Goal: Information Seeking & Learning: Learn about a topic

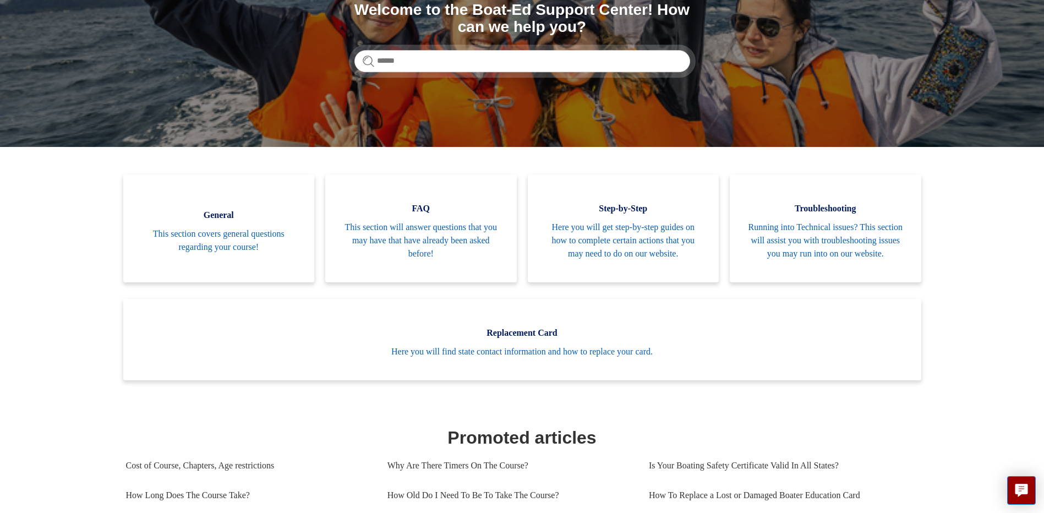
scroll to position [165, 0]
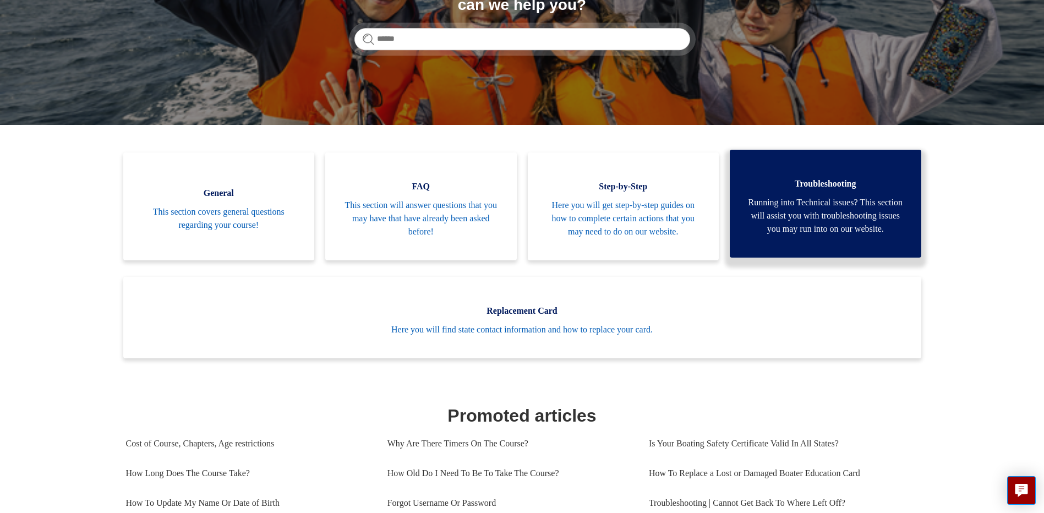
click at [840, 198] on span "Running into Technical issues? This section will assist you with troubleshootin…" at bounding box center [825, 216] width 159 height 40
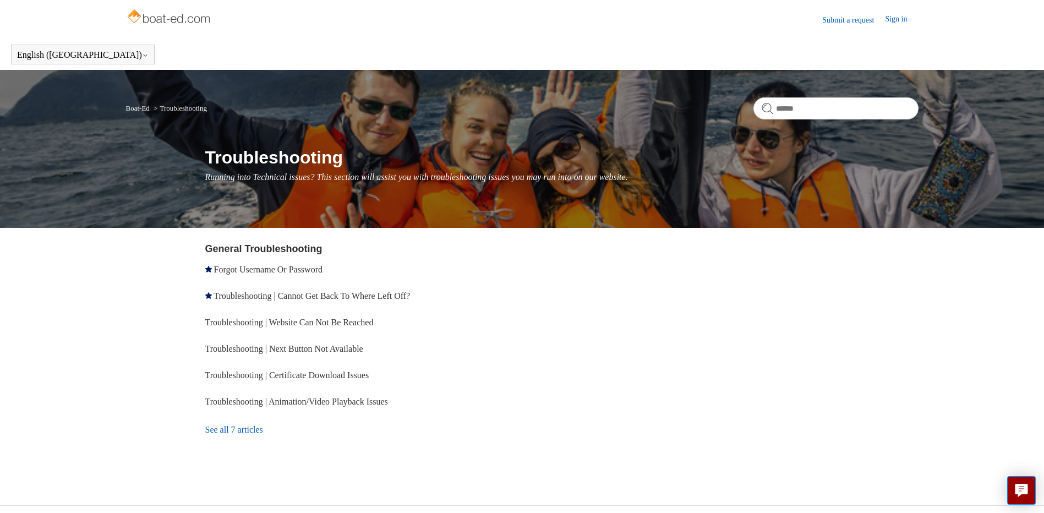
click at [189, 21] on img at bounding box center [170, 18] width 88 height 22
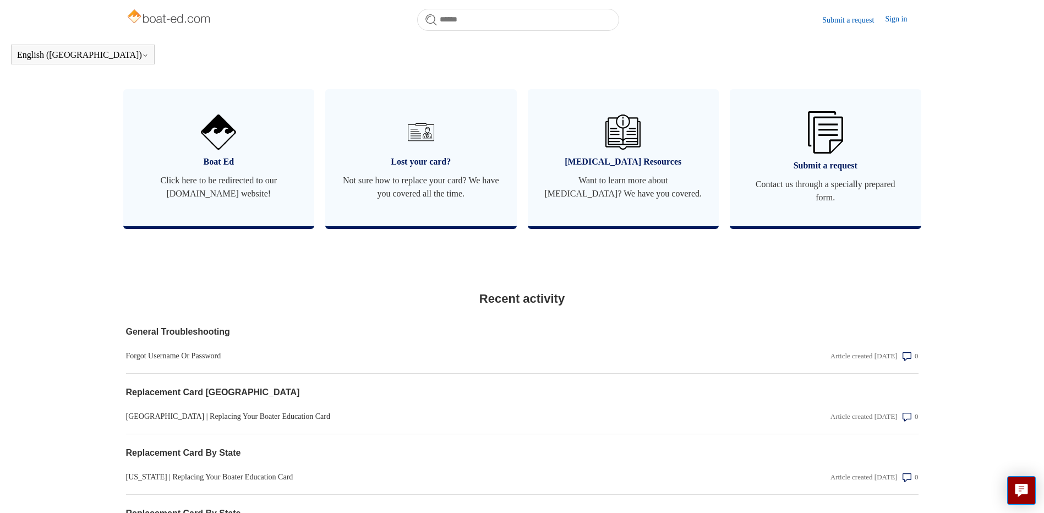
scroll to position [845, 0]
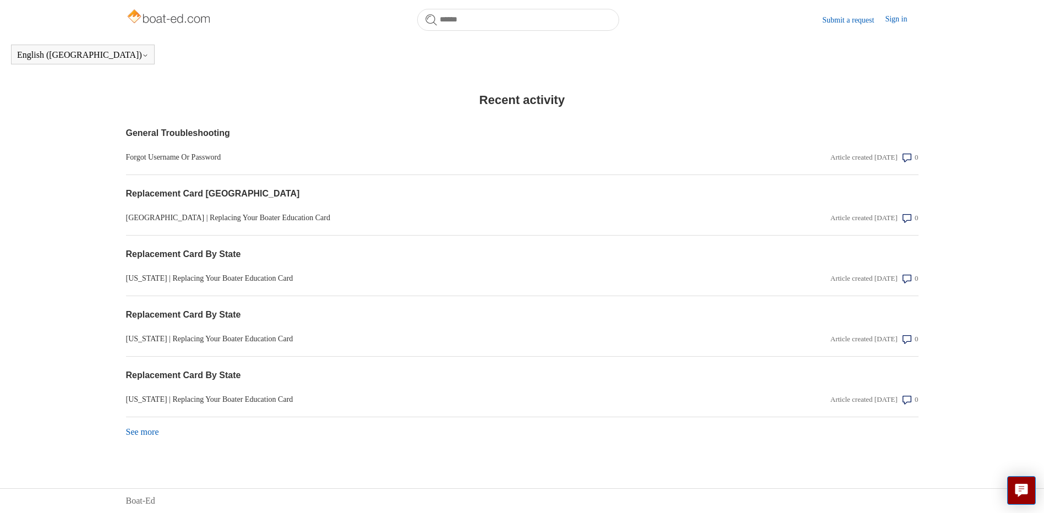
click at [132, 428] on link "See more items from recent activity" at bounding box center [142, 431] width 33 height 9
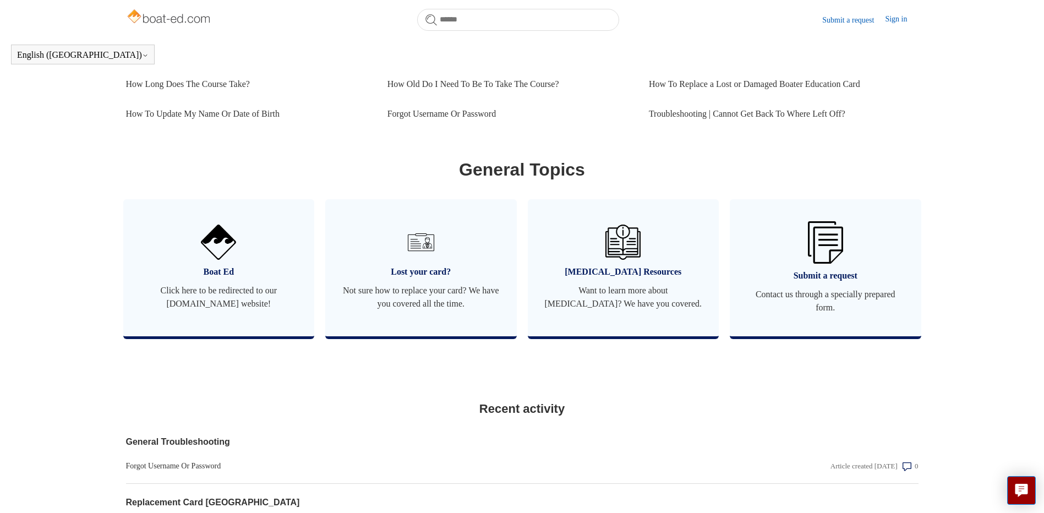
scroll to position [433, 0]
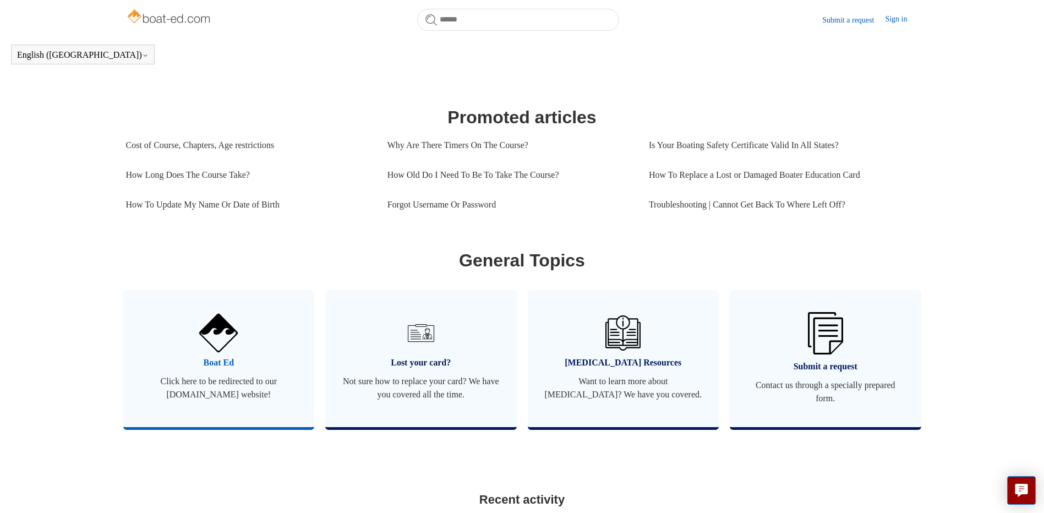
click at [215, 352] on img at bounding box center [218, 333] width 39 height 39
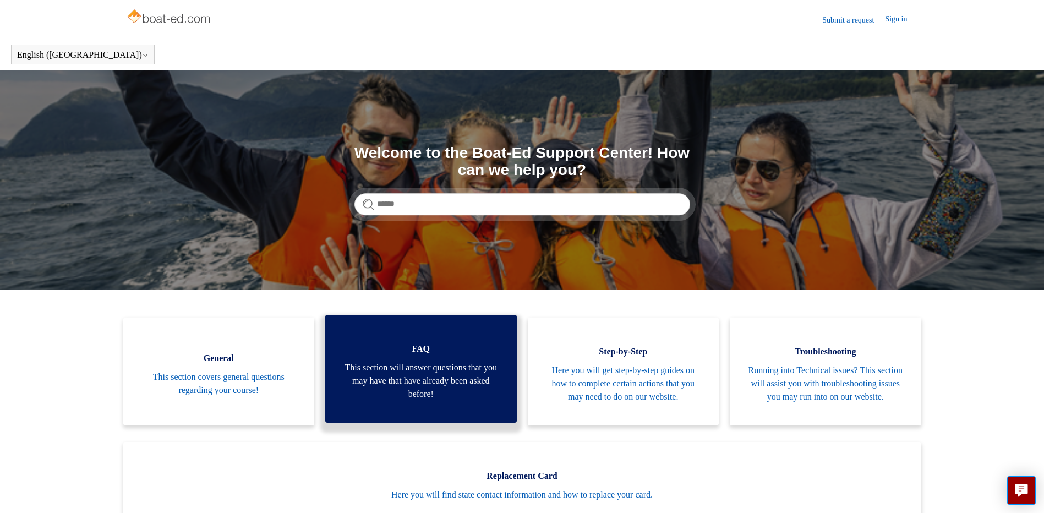
click at [441, 394] on span "This section will answer questions that you may have that have already been ask…" at bounding box center [421, 381] width 159 height 40
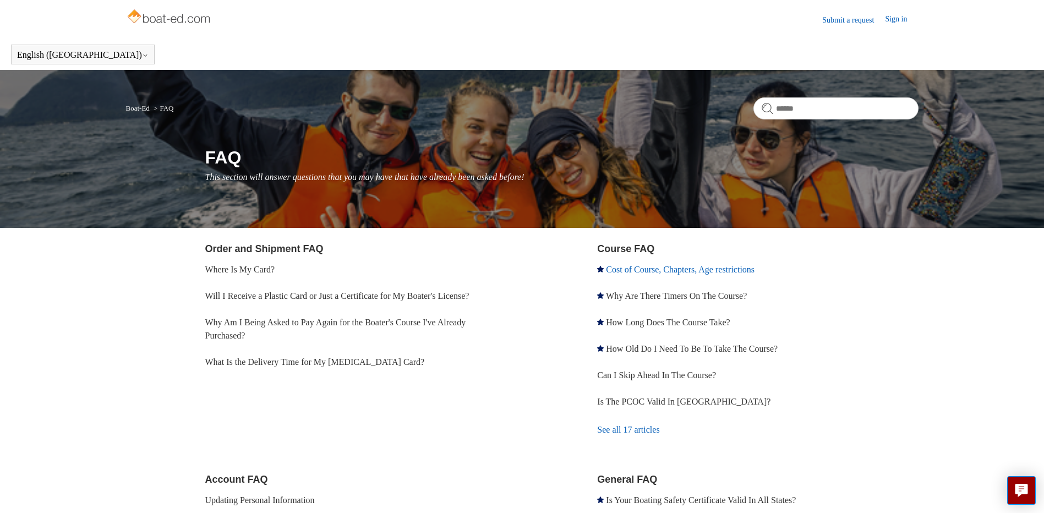
click at [625, 267] on link "Cost of Course, Chapters, Age restrictions" at bounding box center [680, 269] width 149 height 9
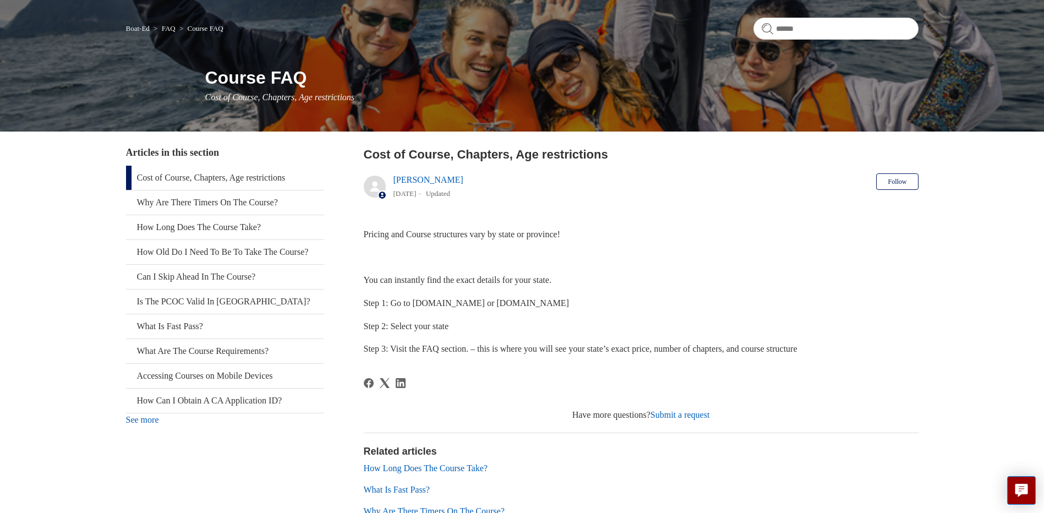
scroll to position [165, 0]
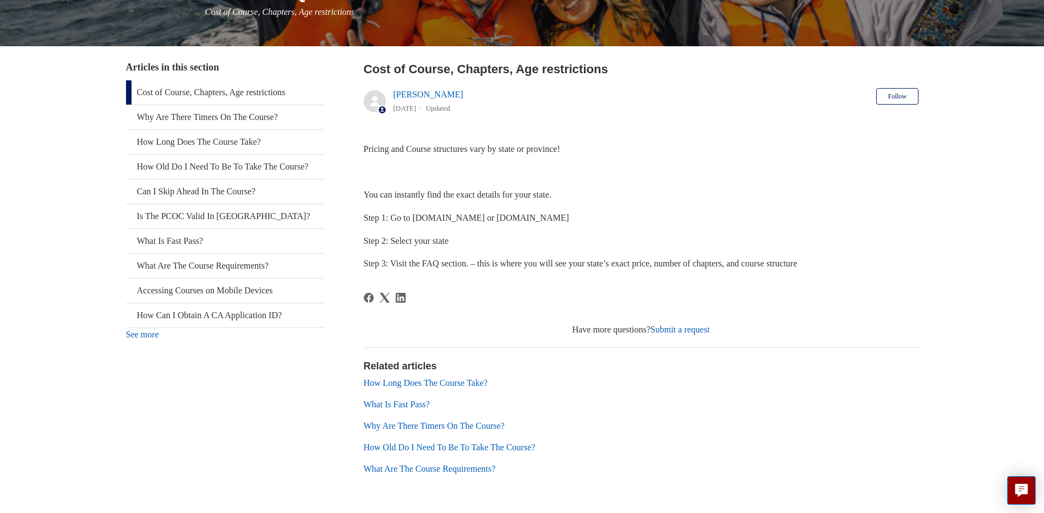
click at [686, 327] on link "Submit a request" at bounding box center [680, 329] width 59 height 9
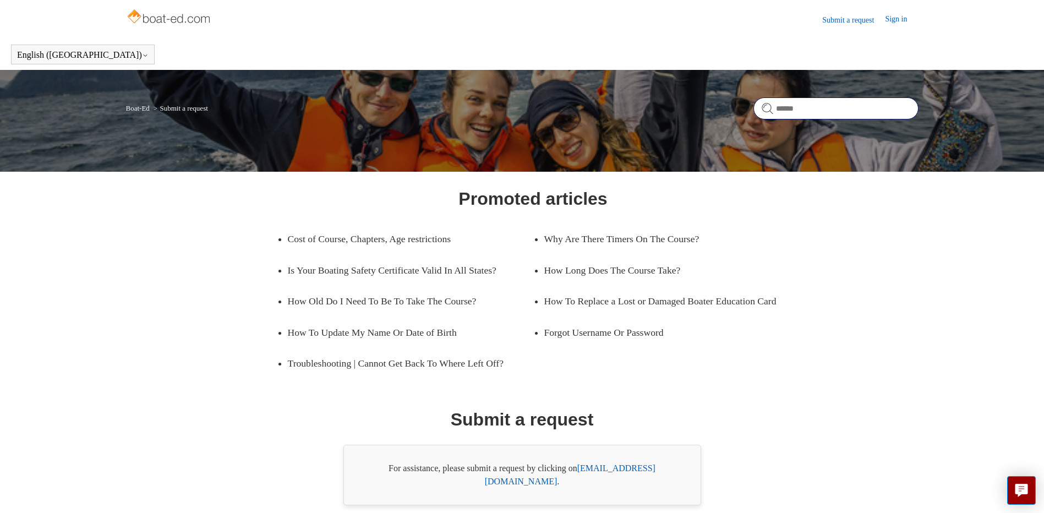
click at [787, 108] on input "Search" at bounding box center [835, 108] width 165 height 22
type input "*******"
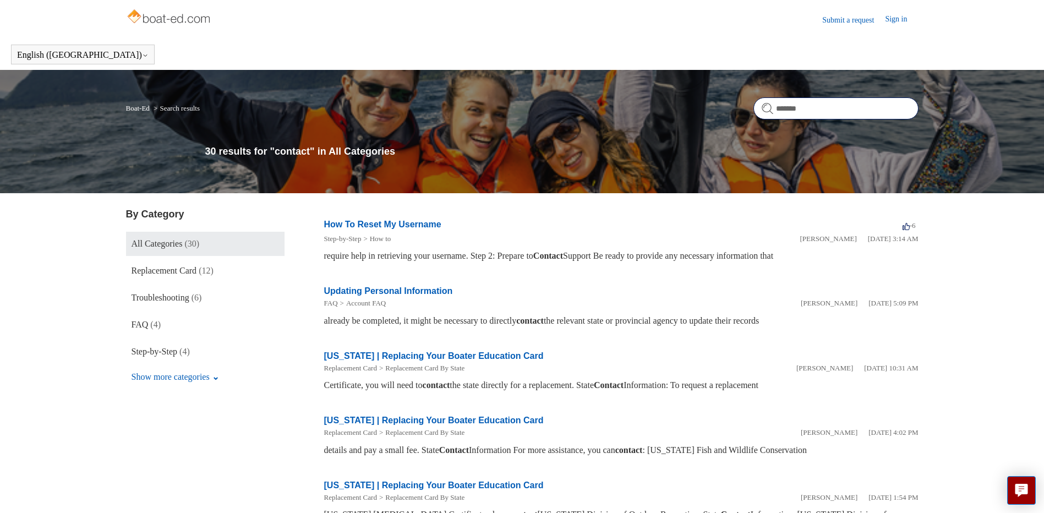
drag, startPoint x: 819, startPoint y: 113, endPoint x: 753, endPoint y: 111, distance: 66.1
click at [753, 111] on form "*******" at bounding box center [835, 108] width 165 height 22
click at [899, 21] on link "Sign in" at bounding box center [901, 19] width 33 height 13
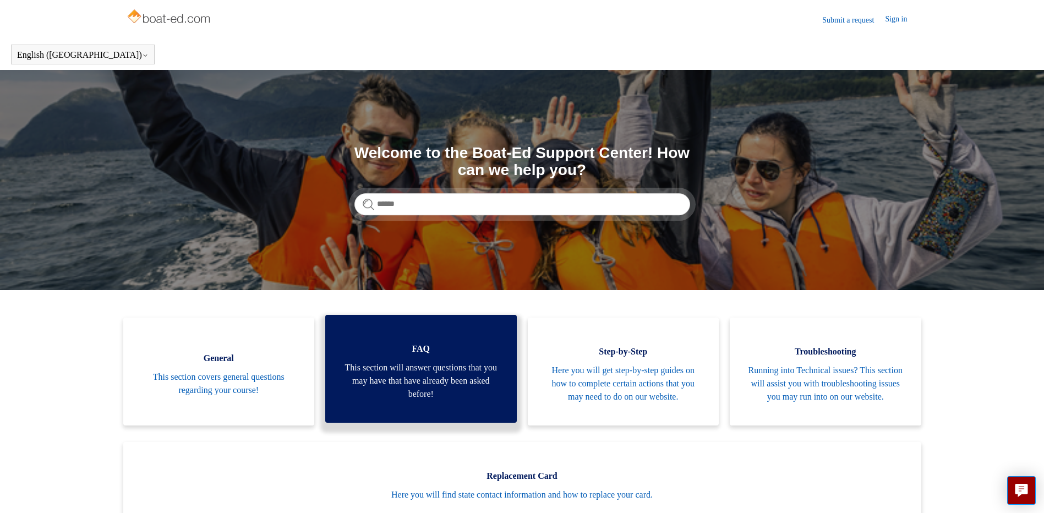
click at [401, 381] on span "This section will answer questions that you may have that have already been ask…" at bounding box center [421, 381] width 159 height 40
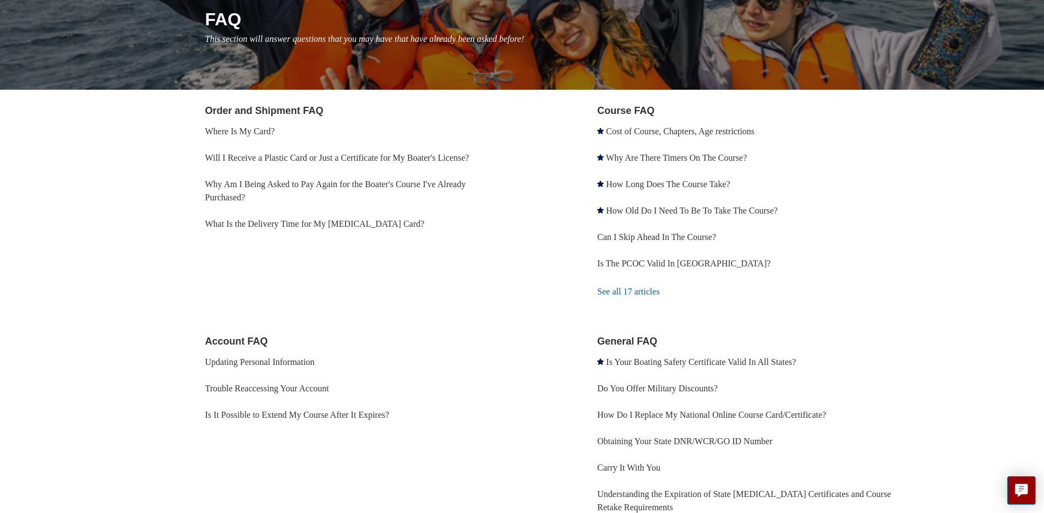
scroll to position [165, 0]
